Goal: Task Accomplishment & Management: Manage account settings

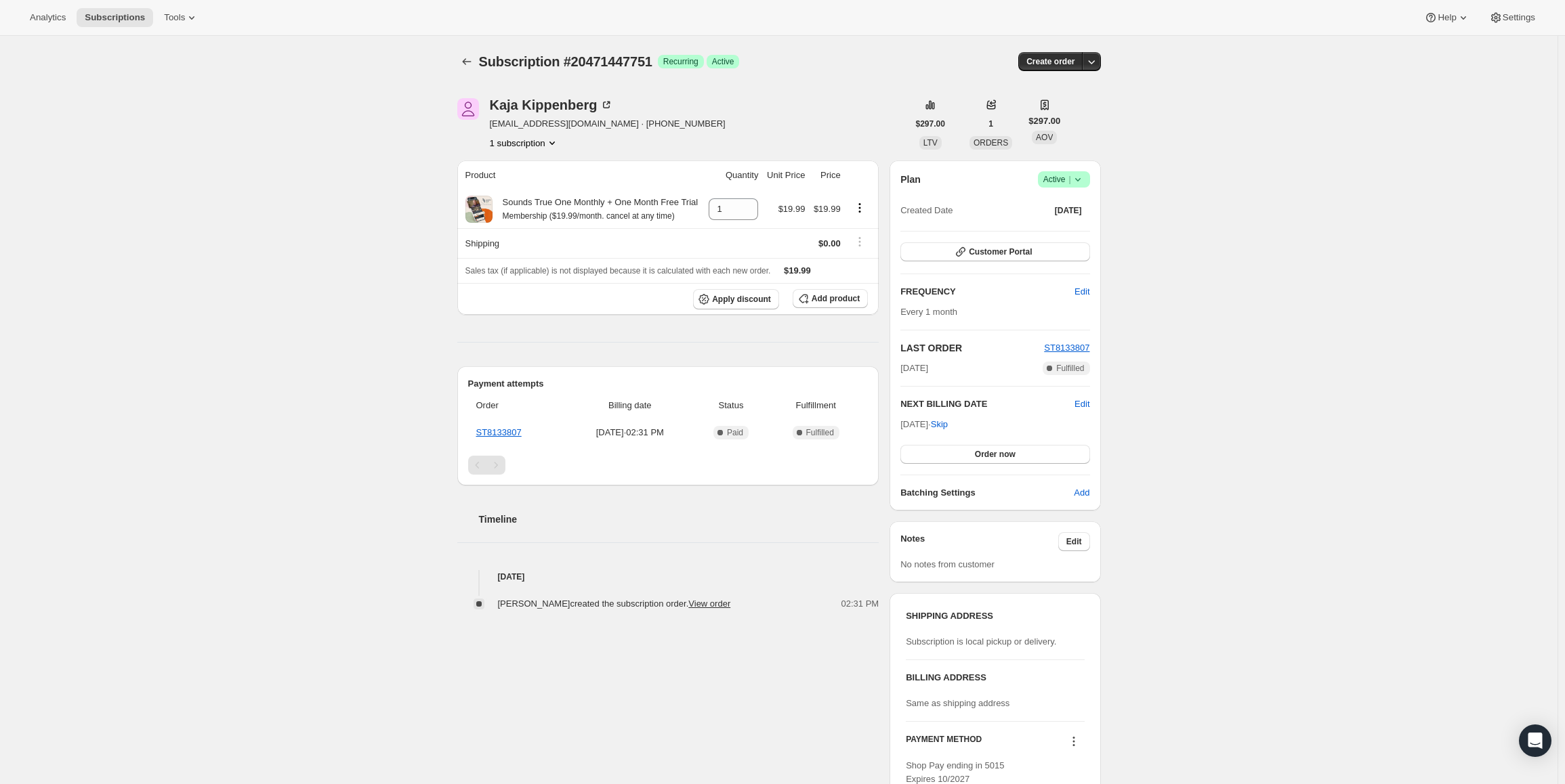
drag, startPoint x: 904, startPoint y: 427, endPoint x: 951, endPoint y: 424, distance: 47.1
click at [948, 424] on span "Oct 27, 2025 · Skip" at bounding box center [924, 424] width 47 height 10
copy span "Oct 27, 2025"
click at [1069, 176] on span "Active |" at bounding box center [1064, 179] width 42 height 13
click at [1055, 202] on span "Pause subscription" at bounding box center [1067, 206] width 75 height 10
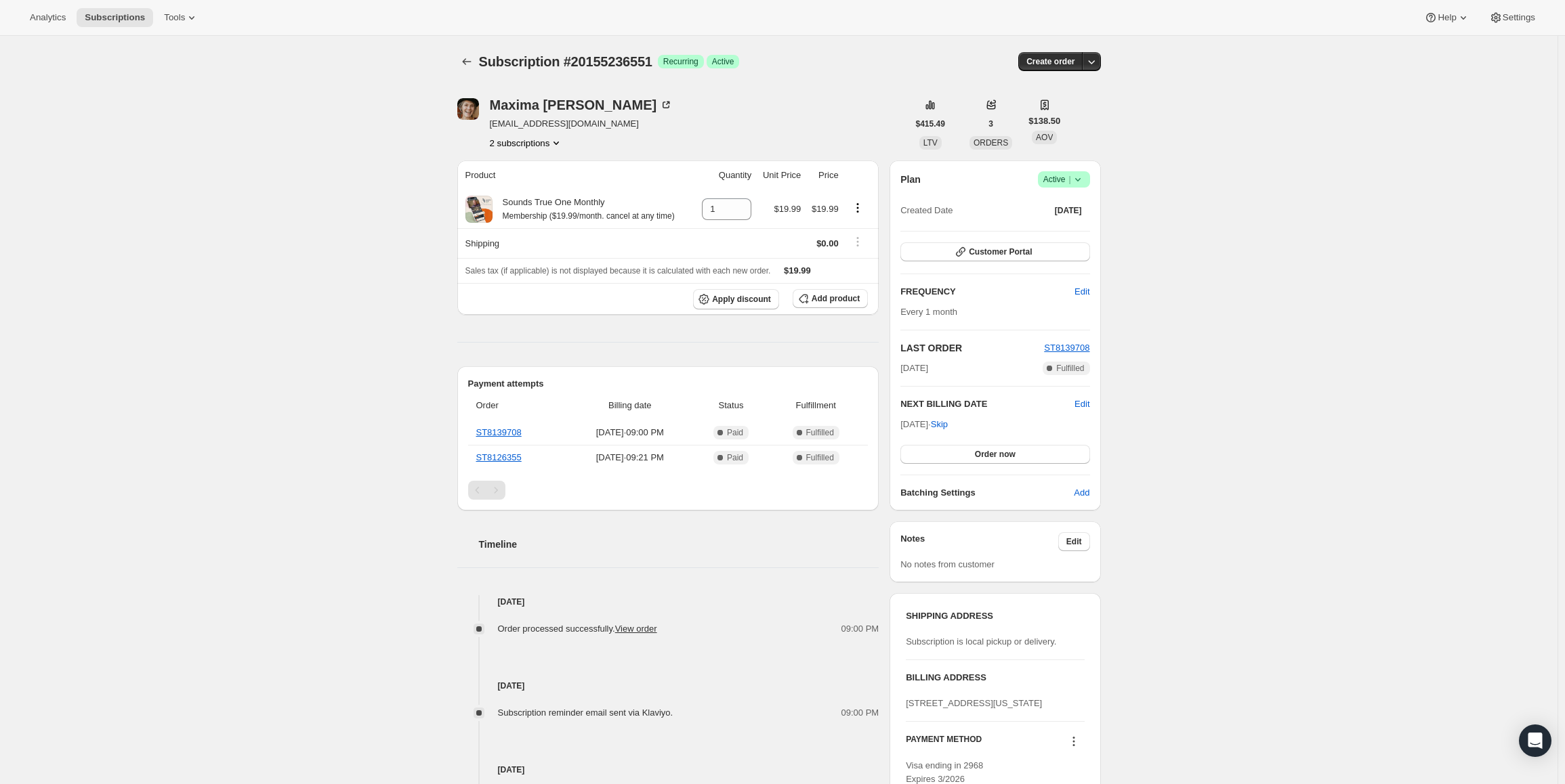
click at [1064, 180] on span "Active |" at bounding box center [1064, 179] width 42 height 13
click at [1064, 229] on span "Cancel subscription" at bounding box center [1068, 229] width 77 height 10
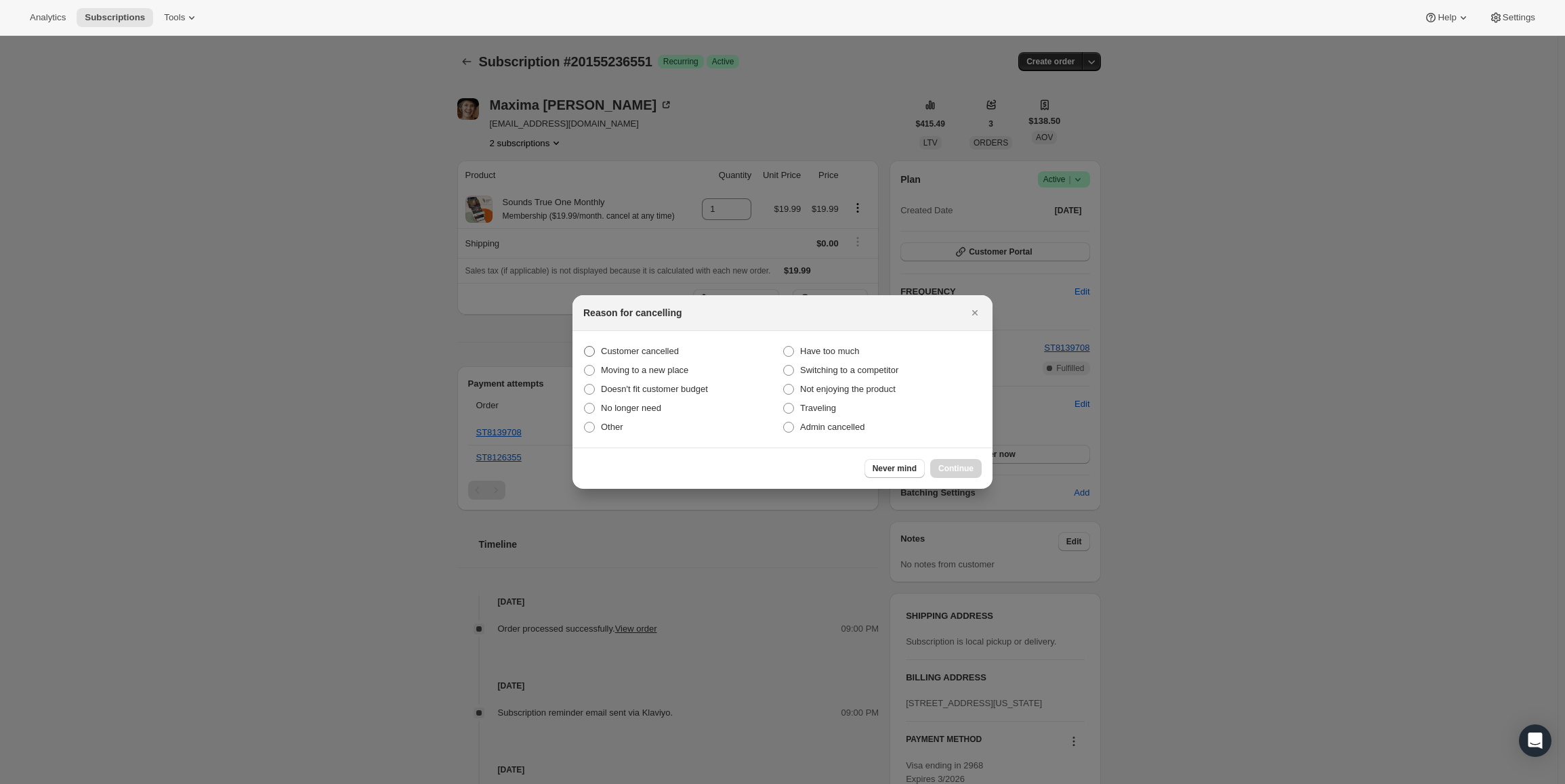
click at [645, 358] on span "Customer cancelled" at bounding box center [640, 351] width 77 height 13
click at [585, 347] on input "Customer cancelled" at bounding box center [584, 346] width 1 height 1
radio input "true"
click at [945, 469] on span "Continue" at bounding box center [955, 468] width 35 height 10
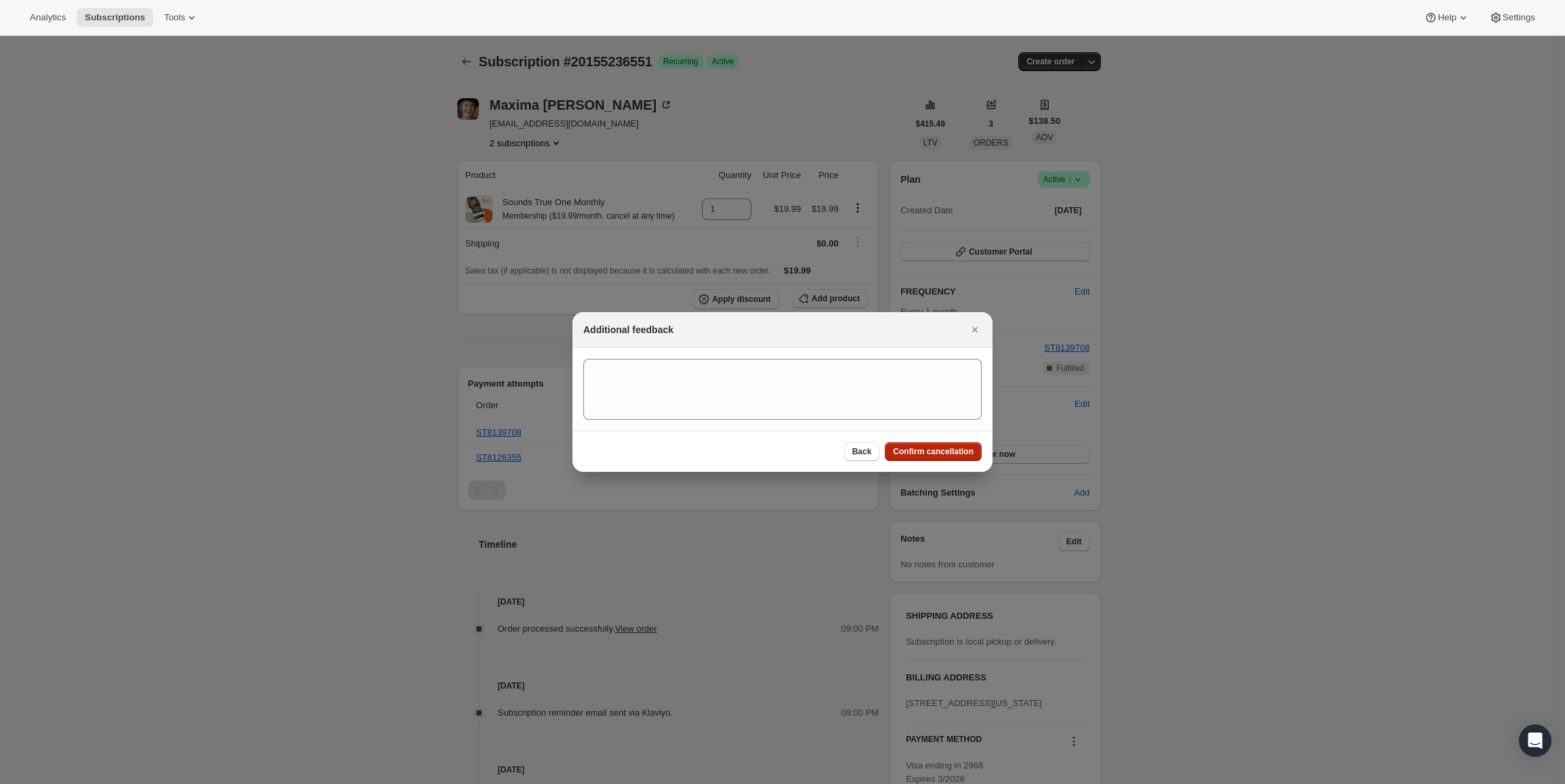
click at [946, 459] on button "Confirm cancellation" at bounding box center [933, 452] width 97 height 19
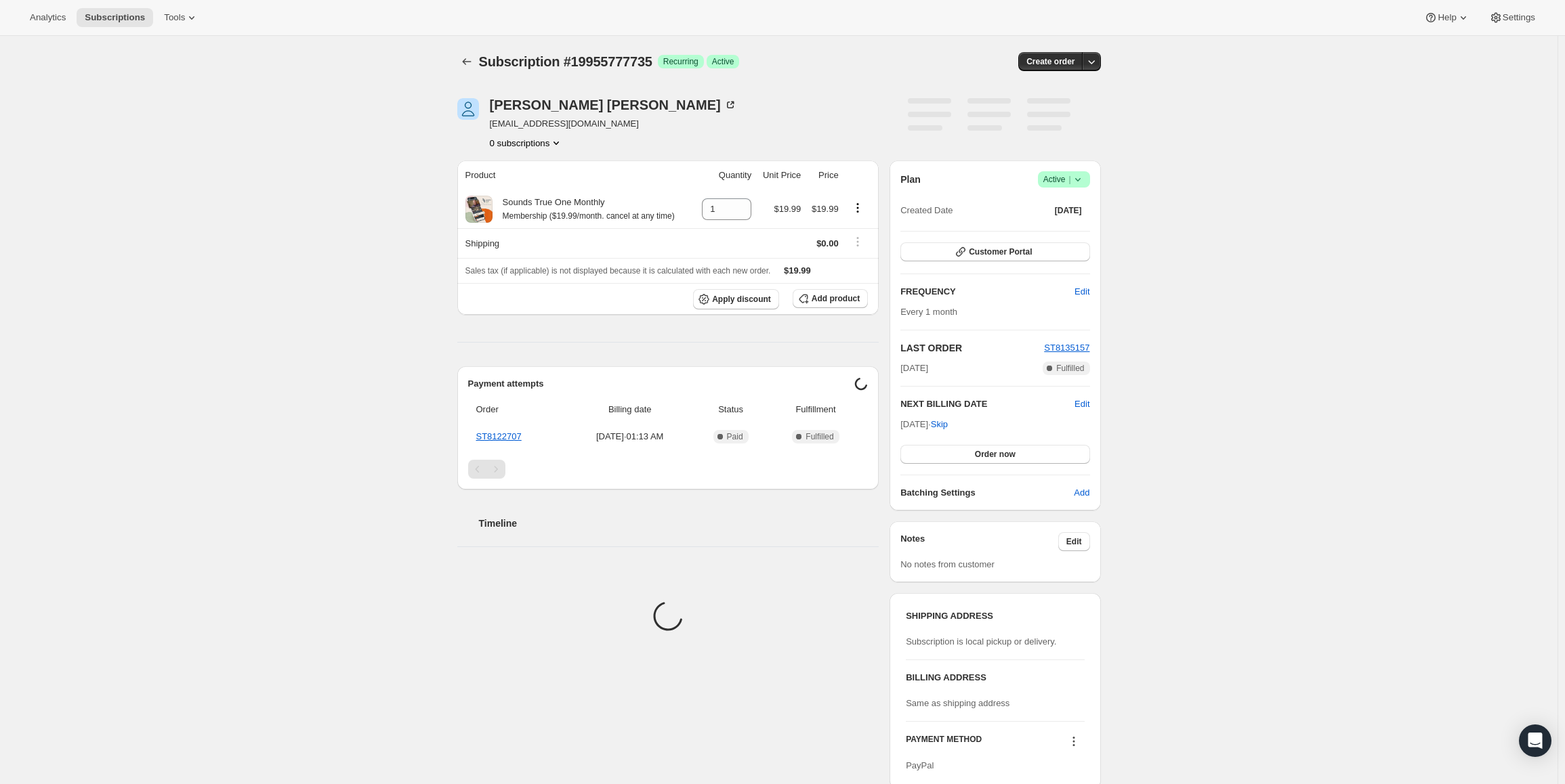
click at [1069, 176] on span "Active |" at bounding box center [1064, 179] width 42 height 13
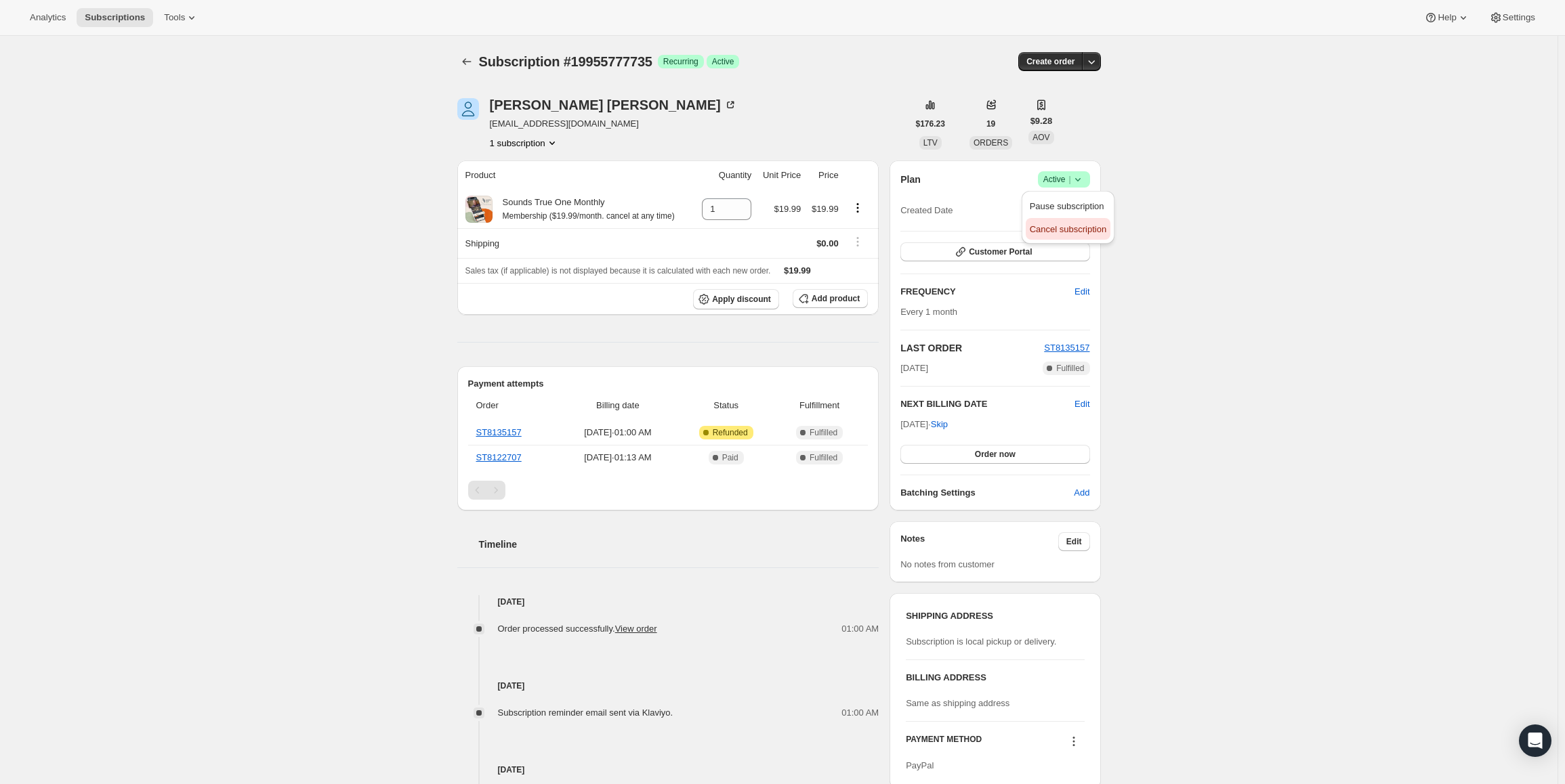
click at [1077, 234] on span "Cancel subscription" at bounding box center [1068, 229] width 77 height 10
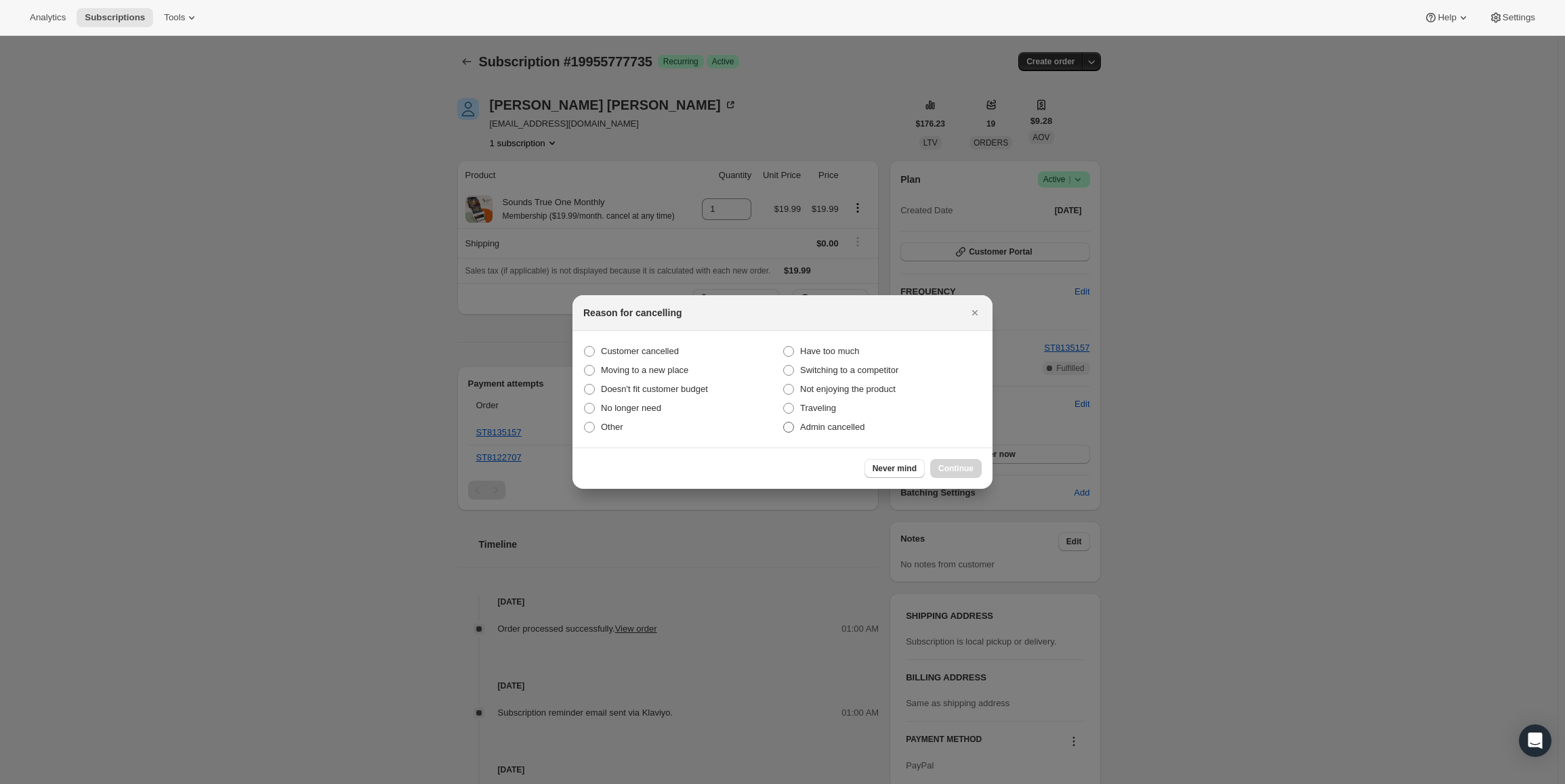
drag, startPoint x: 645, startPoint y: 345, endPoint x: 869, endPoint y: 420, distance: 236.2
click at [644, 346] on span "Customer cancelled" at bounding box center [640, 351] width 77 height 13
click at [585, 346] on input "Customer cancelled" at bounding box center [584, 346] width 1 height 1
radio input "true"
click at [936, 469] on button "Continue" at bounding box center [955, 469] width 51 height 19
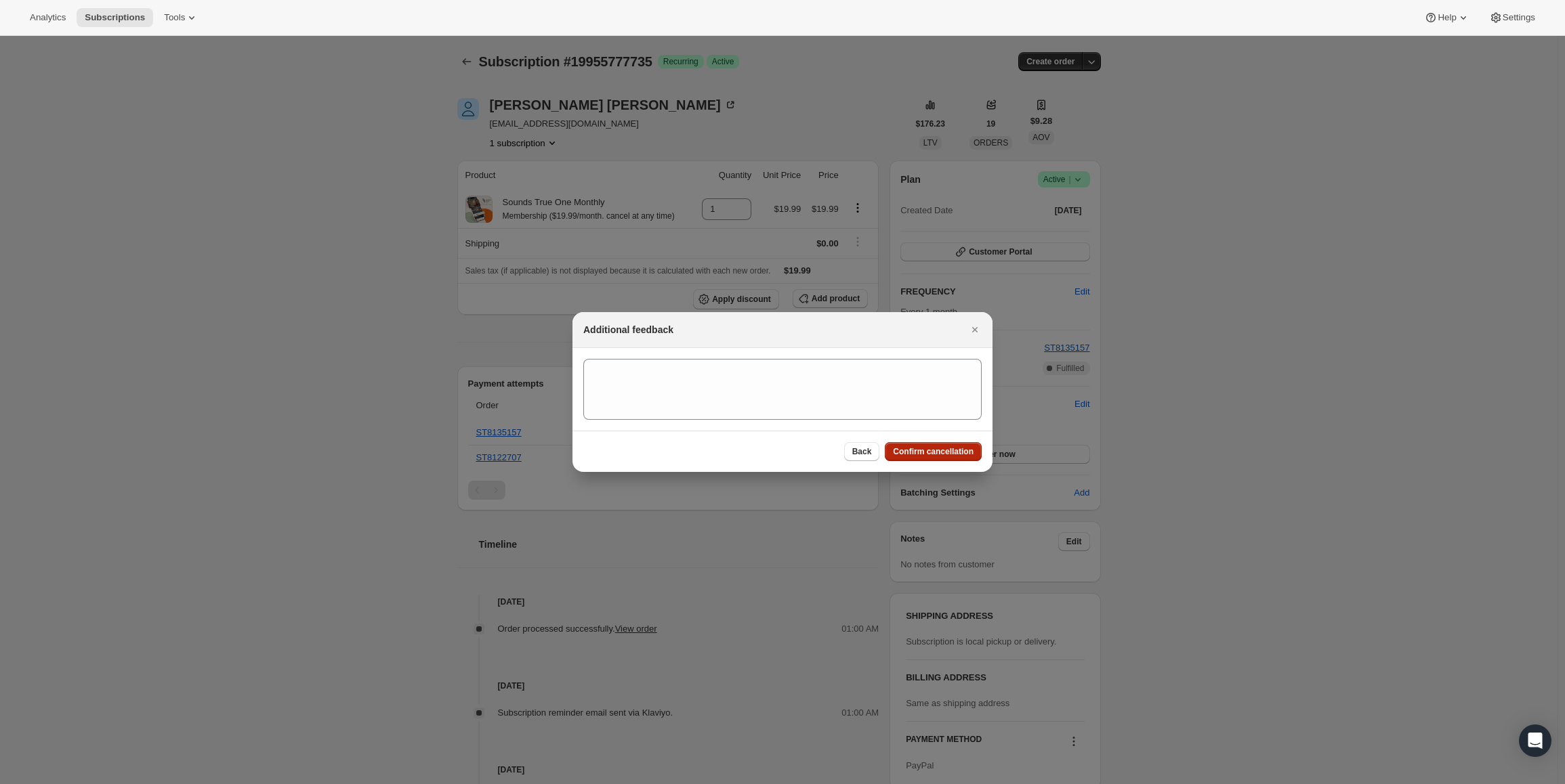
click at [936, 450] on span "Confirm cancellation" at bounding box center [933, 451] width 80 height 10
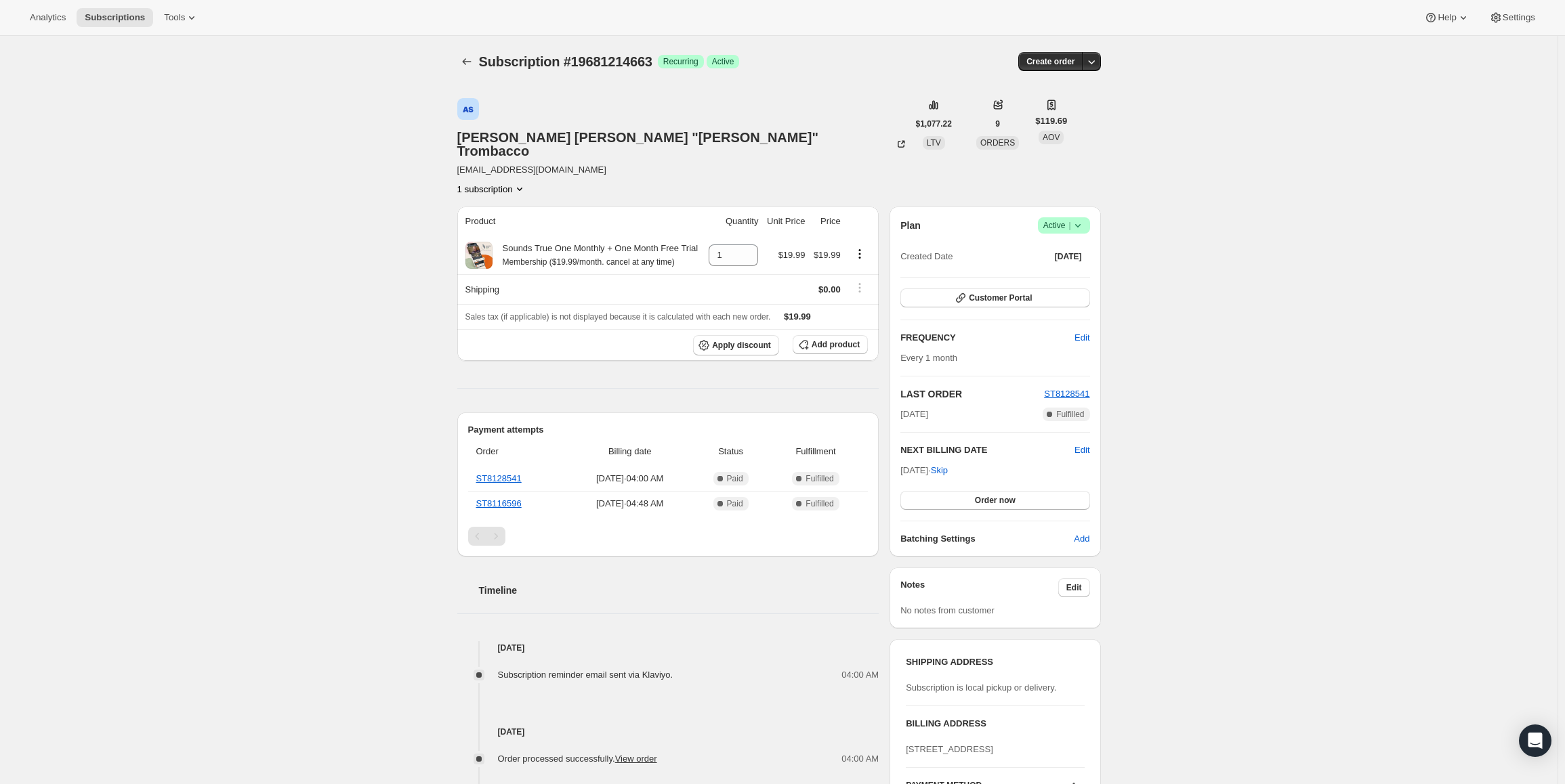
drag, startPoint x: 905, startPoint y: 423, endPoint x: 951, endPoint y: 424, distance: 46.0
click at [948, 466] on span "Oct 16, 2025 · Skip" at bounding box center [924, 470] width 47 height 10
copy span "Oct 16, 2025"
click at [1075, 219] on icon at bounding box center [1077, 226] width 13 height 13
click at [1049, 202] on span "Pause subscription" at bounding box center [1067, 206] width 75 height 10
